Goal: Information Seeking & Learning: Learn about a topic

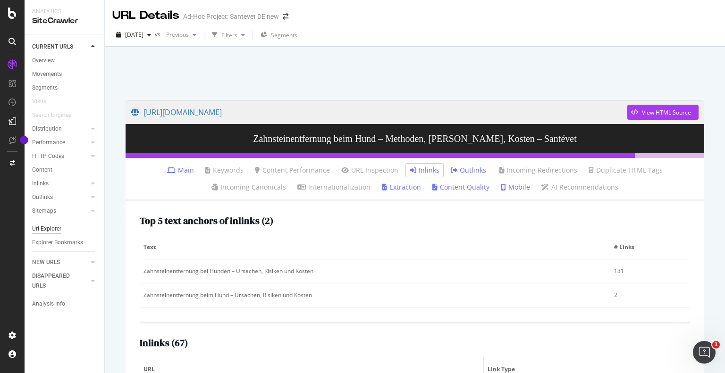
click at [49, 225] on div "Url Explorer" at bounding box center [46, 229] width 29 height 10
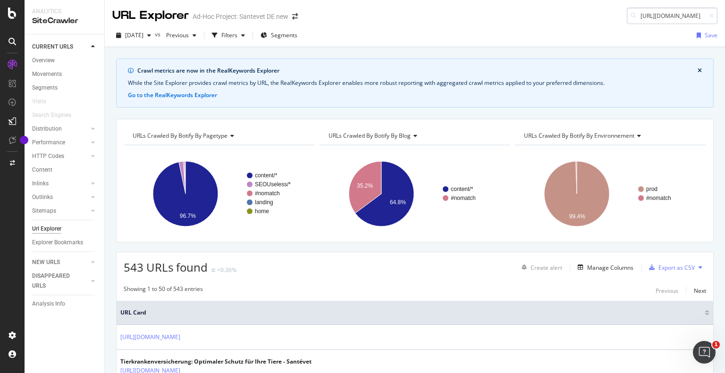
scroll to position [0, 60]
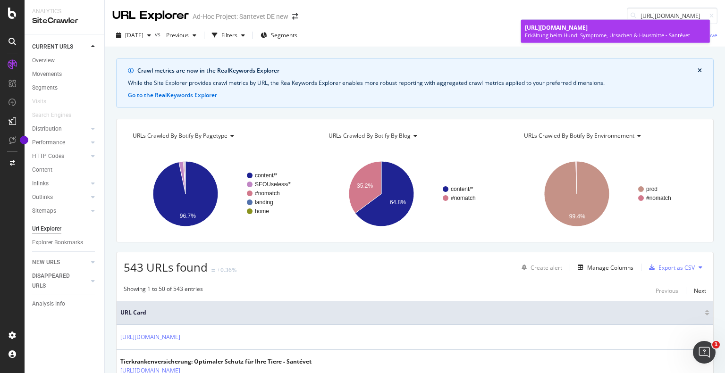
type input "[URL][DOMAIN_NAME]"
click at [615, 32] on div "Erkältung beim Hund: Symptome, Ursachen & Hausmitte - Santévet" at bounding box center [615, 36] width 181 height 8
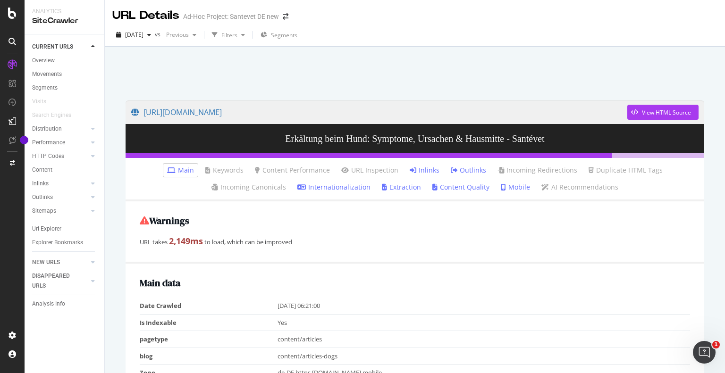
click at [415, 169] on link "Inlinks" at bounding box center [425, 170] width 30 height 9
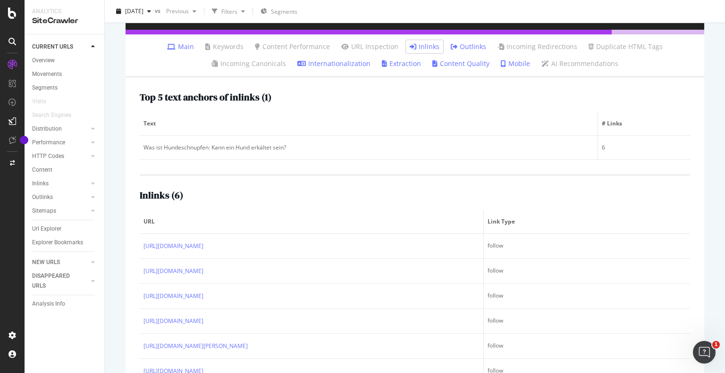
scroll to position [157, 0]
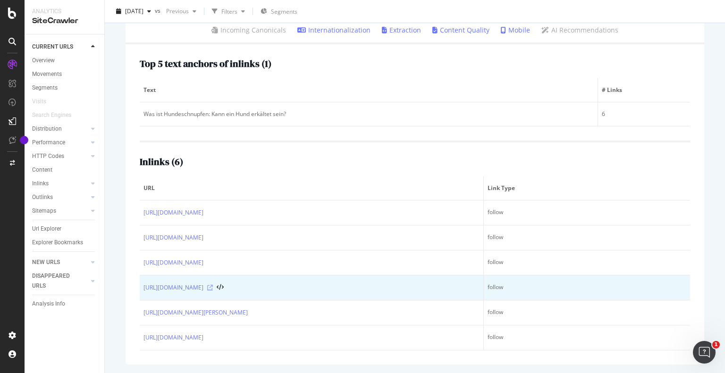
click at [213, 287] on icon at bounding box center [210, 288] width 6 height 6
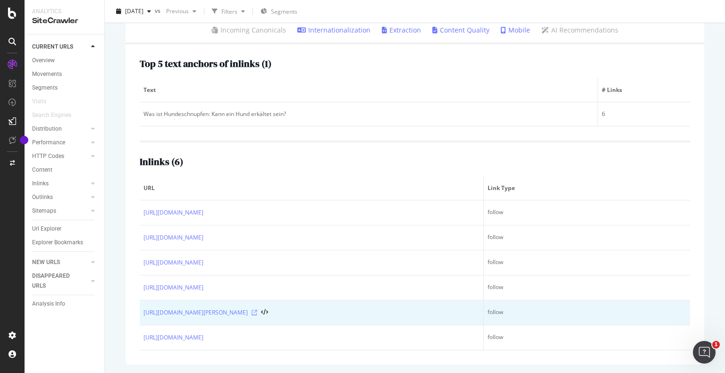
click at [257, 313] on icon at bounding box center [255, 313] width 6 height 6
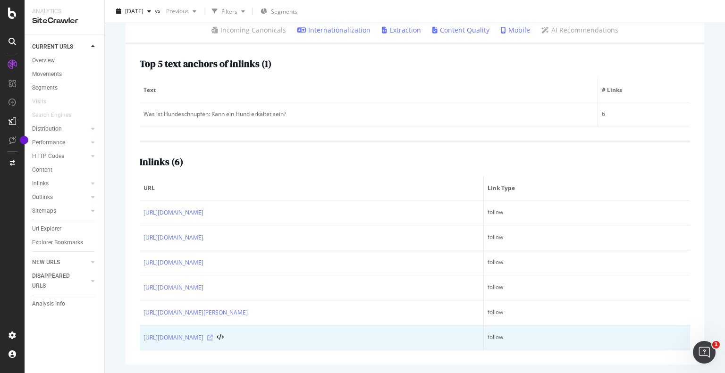
click at [213, 338] on icon at bounding box center [210, 338] width 6 height 6
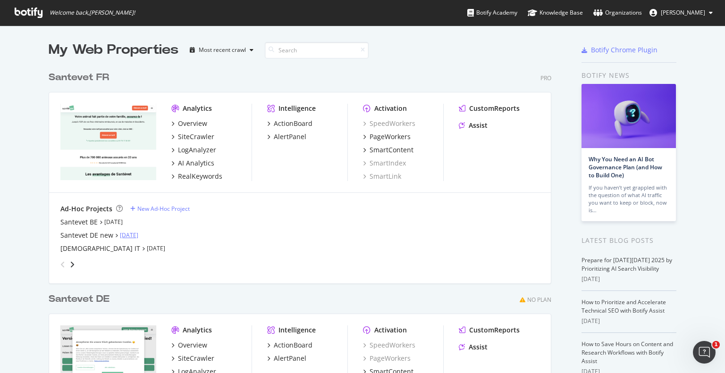
click at [133, 236] on link "Oct 10th 25" at bounding box center [129, 235] width 18 height 8
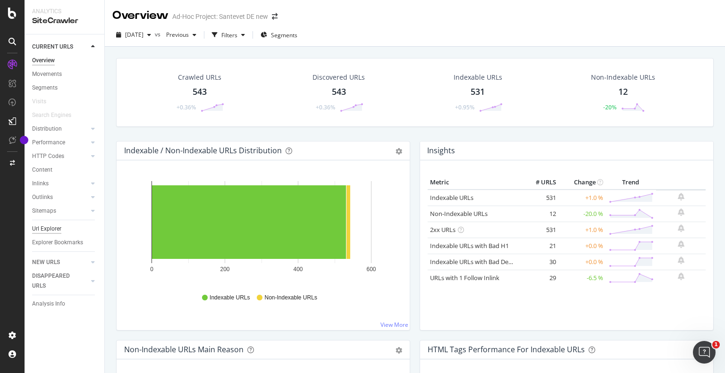
click at [42, 231] on div "Url Explorer" at bounding box center [46, 229] width 29 height 10
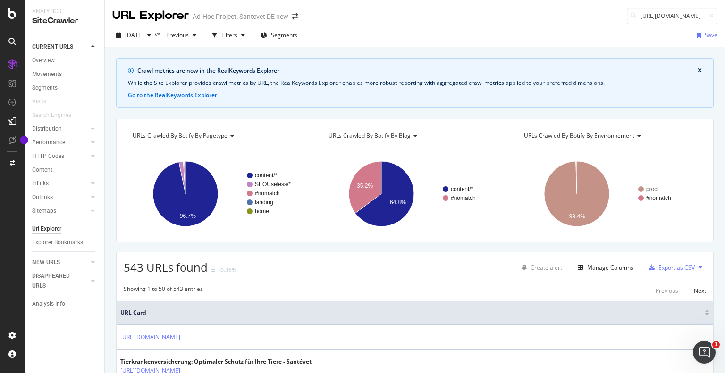
scroll to position [0, 97]
type input "[URL][DOMAIN_NAME]"
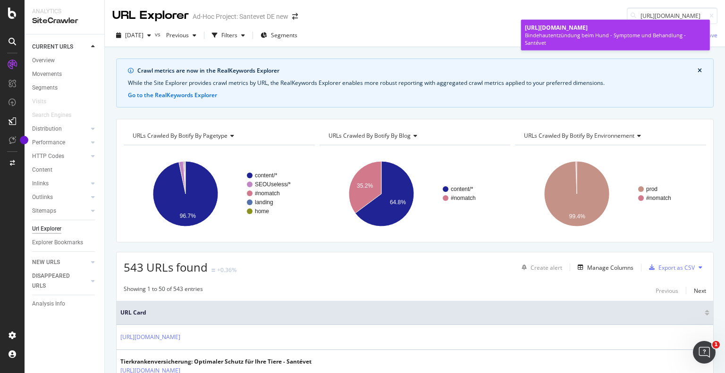
scroll to position [0, 0]
click at [539, 33] on div "Bindehautentzündung beim Hund - Symptome und Behandlung - Santévet" at bounding box center [615, 39] width 181 height 15
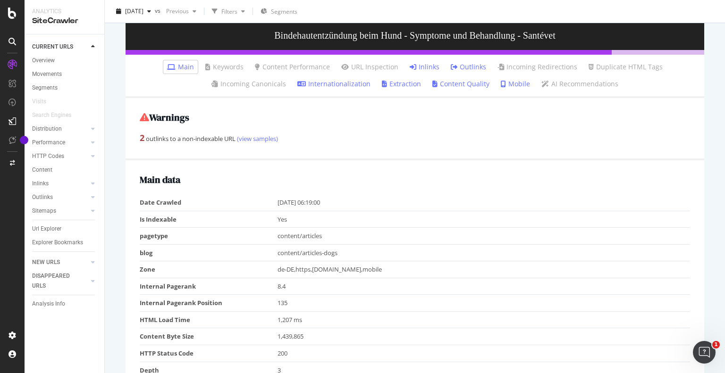
scroll to position [104, 0]
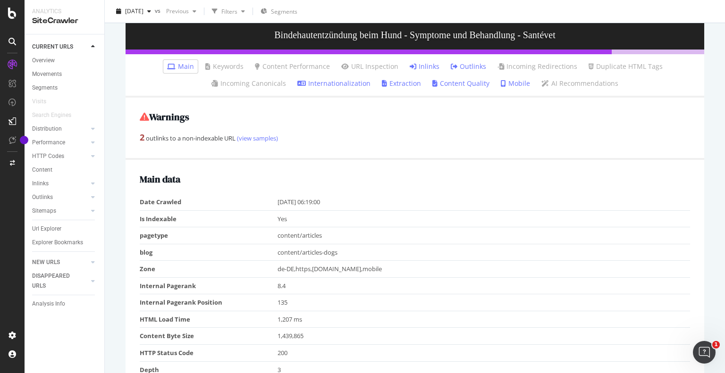
click at [424, 60] on li "Inlinks" at bounding box center [424, 66] width 37 height 13
click at [427, 70] on link "Inlinks" at bounding box center [425, 66] width 30 height 9
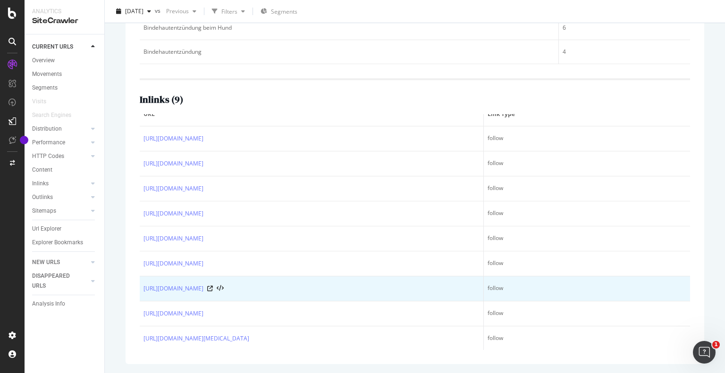
scroll to position [12, 0]
click at [213, 288] on icon at bounding box center [210, 289] width 6 height 6
